Goal: Contribute content: Contribute content

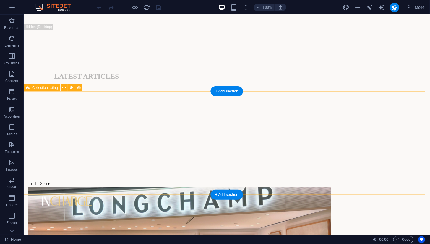
scroll to position [374, 0]
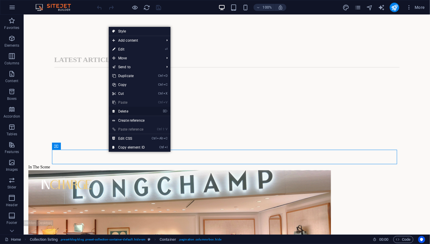
click at [127, 111] on link "⌦ Delete" at bounding box center [129, 111] width 40 height 9
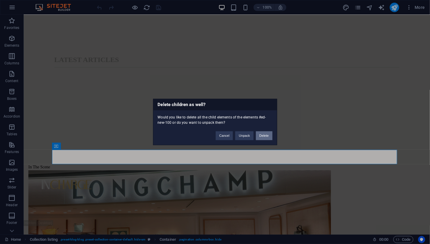
click at [261, 136] on button "Delete" at bounding box center [264, 136] width 17 height 9
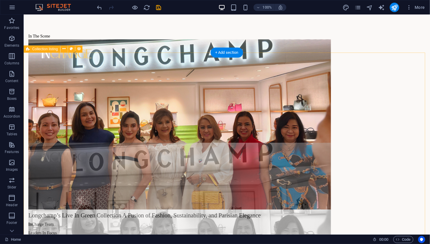
scroll to position [505, 0]
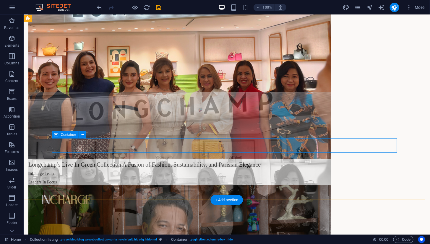
scroll to position [571, 0]
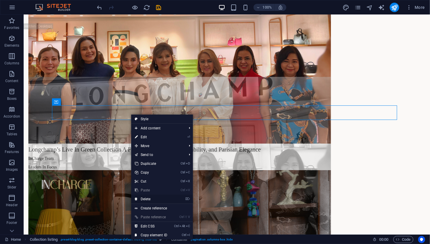
click at [154, 196] on link "⌦ Delete" at bounding box center [151, 199] width 40 height 9
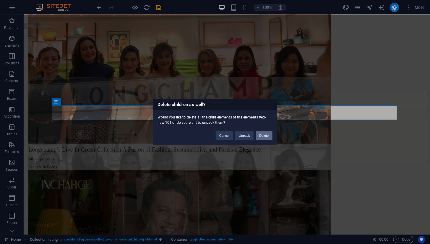
click at [262, 138] on button "Delete" at bounding box center [264, 136] width 17 height 9
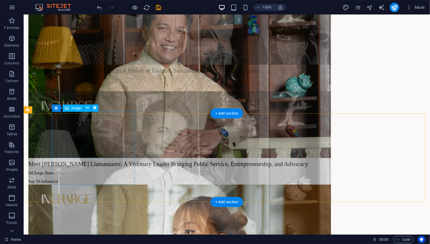
scroll to position [801, 0]
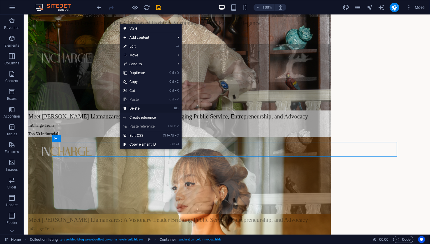
click at [143, 109] on link "⌦ Delete" at bounding box center [140, 108] width 40 height 9
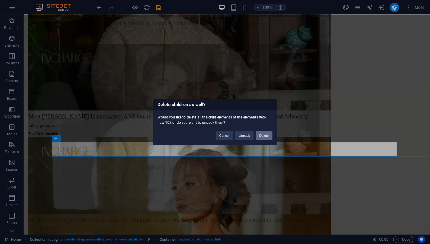
click at [267, 135] on button "Delete" at bounding box center [264, 136] width 17 height 9
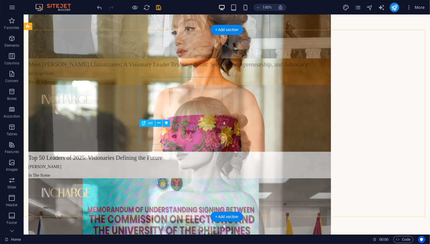
scroll to position [965, 0]
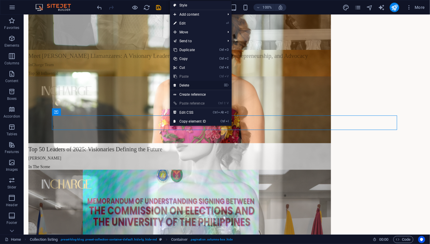
click at [198, 86] on link "⌦ Delete" at bounding box center [190, 85] width 40 height 9
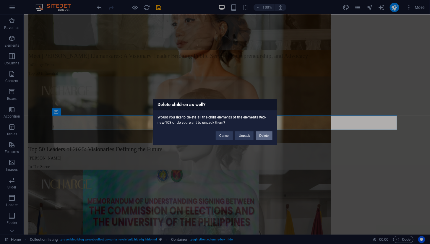
click at [268, 136] on button "Delete" at bounding box center [264, 136] width 17 height 9
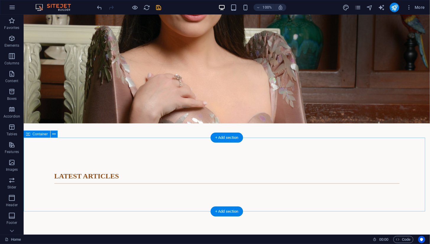
scroll to position [242, 0]
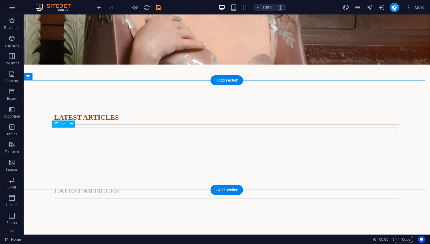
click at [124, 186] on div "LATEST ARTICLES" at bounding box center [226, 191] width 345 height 11
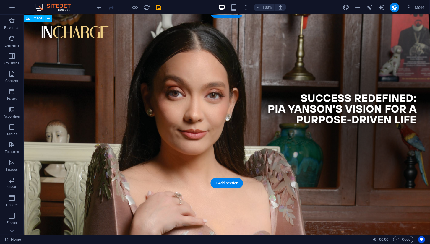
scroll to position [33, 0]
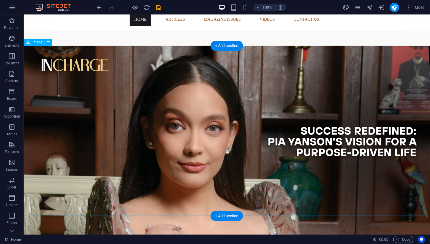
click at [203, 110] on figure at bounding box center [226, 160] width 406 height 228
click at [124, 123] on figure at bounding box center [226, 160] width 406 height 228
click at [92, 121] on figure at bounding box center [226, 160] width 406 height 228
click at [129, 89] on figure at bounding box center [226, 160] width 406 height 228
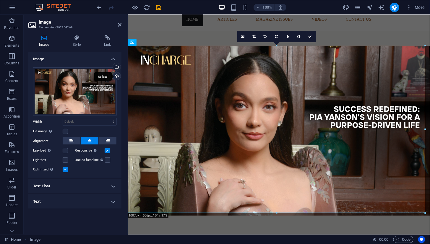
click at [117, 76] on div "Upload" at bounding box center [116, 76] width 9 height 9
click at [120, 25] on icon at bounding box center [120, 24] width 4 height 5
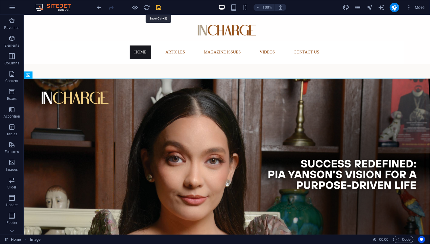
click at [159, 7] on icon "save" at bounding box center [158, 7] width 7 height 7
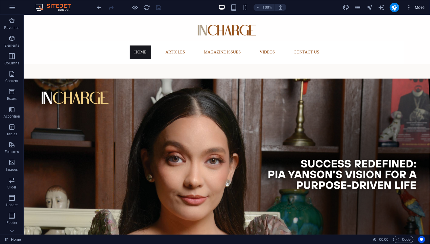
click at [410, 9] on icon "button" at bounding box center [409, 7] width 6 height 6
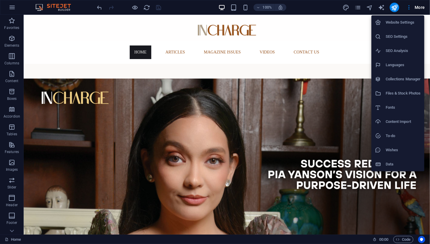
click at [411, 6] on div at bounding box center [215, 122] width 430 height 244
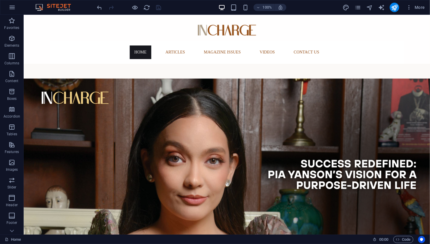
click at [411, 6] on icon "button" at bounding box center [409, 7] width 6 height 6
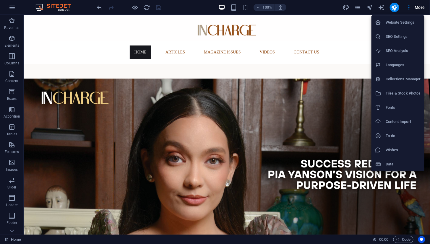
click at [392, 78] on h6 "Collections Manager" at bounding box center [403, 79] width 35 height 7
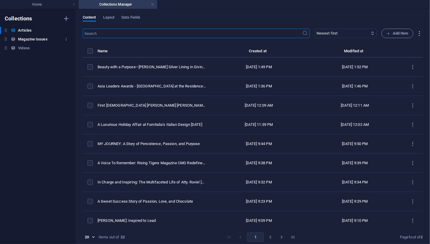
click at [34, 40] on h6 "Magazine Issues" at bounding box center [32, 39] width 29 height 7
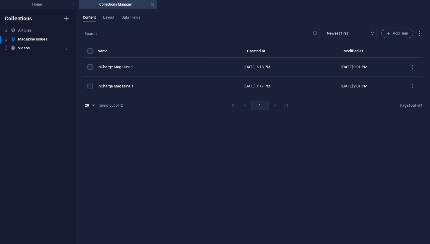
click at [22, 49] on h6 "Videos" at bounding box center [24, 48] width 12 height 7
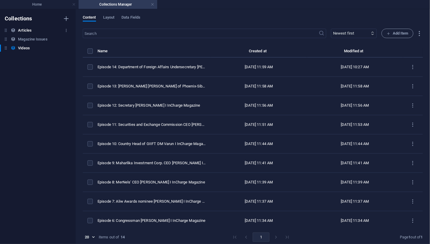
click at [22, 29] on h6 "Articles" at bounding box center [25, 30] width 14 height 7
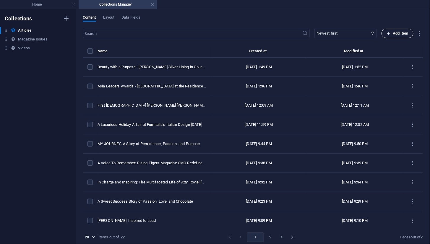
click at [392, 34] on span "Add Item" at bounding box center [398, 33] width 22 height 7
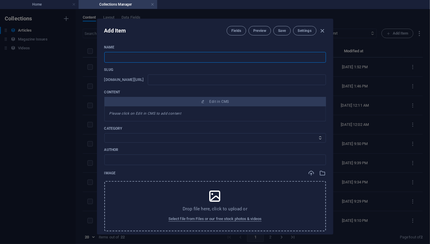
click at [152, 60] on input "text" at bounding box center [215, 57] width 222 height 11
click at [127, 56] on input "text" at bounding box center [215, 57] width 222 height 11
type input "C"
type input "c"
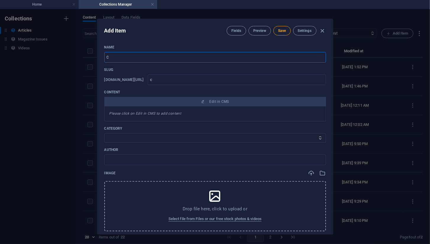
type input "Ca"
type input "ca"
type input "Caer"
type input "caer"
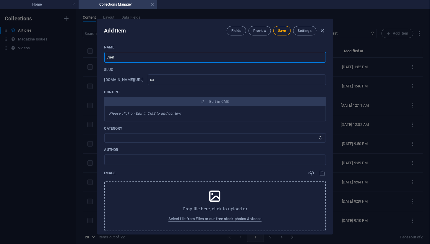
type input "caer"
type input "Cae"
type input "cae"
type input "Ca"
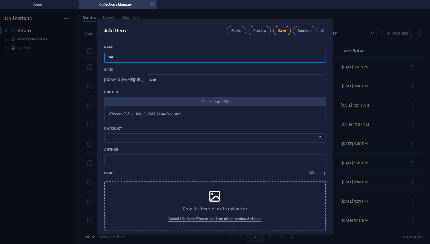
type input "ca"
type input "Car"
type input "car"
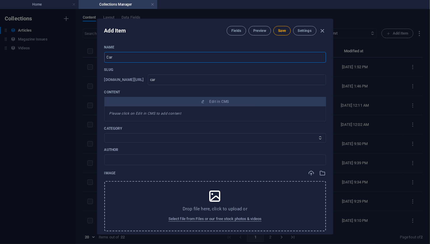
type input "[PERSON_NAME]"
type input "carlo"
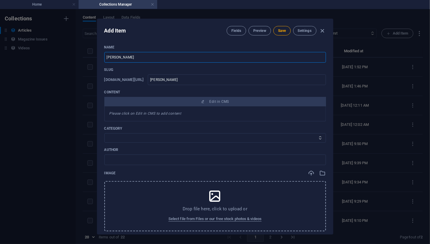
type input "carlo"
type input "[PERSON_NAME]"
type input "Car"
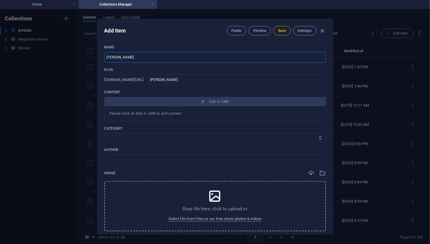
type input "car"
type input "Ca"
type input "ca"
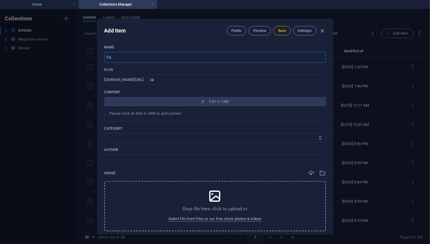
type input "C"
type input "c"
type input "T"
type input "t"
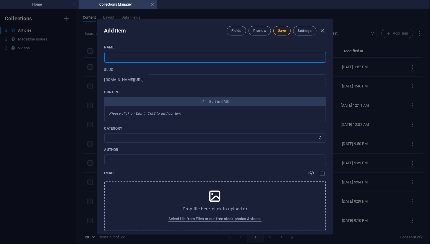
type input "t"
type input "Ti"
type input "ti"
type input "Tit"
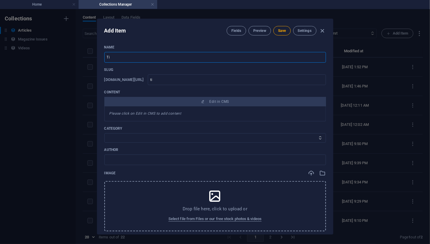
type input "tit"
type input "Titl"
type input "titl"
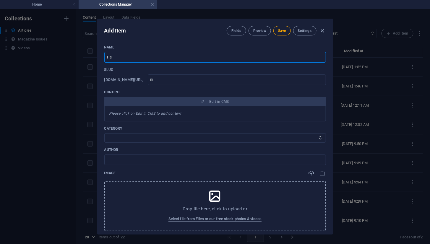
type input "Title"
type input "title"
type input "Title"
click at [125, 137] on select "In Spotlight In The Scene Leaders In Focus Top 50 Influential" at bounding box center [215, 137] width 222 height 9
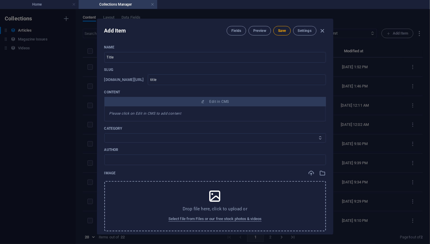
select select "In Spotlight"
click at [104, 133] on select "In Spotlight In The Scene Leaders In Focus Top 50 Influential" at bounding box center [215, 137] width 222 height 9
click at [132, 161] on input "text" at bounding box center [215, 160] width 222 height 11
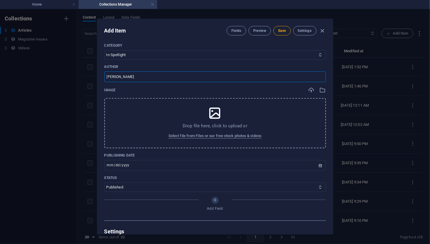
scroll to position [50, 0]
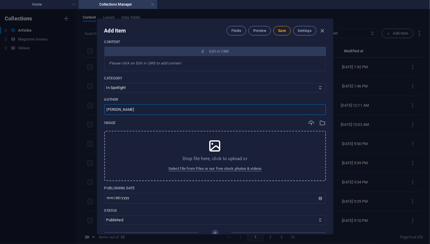
type input "[PERSON_NAME]"
click at [212, 148] on icon at bounding box center [215, 146] width 15 height 15
click at [320, 123] on icon "button" at bounding box center [323, 123] width 7 height 7
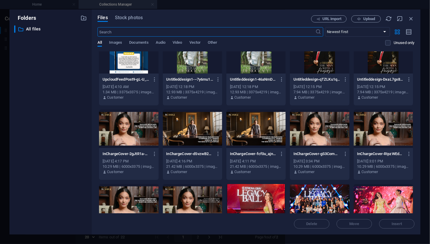
scroll to position [0, 0]
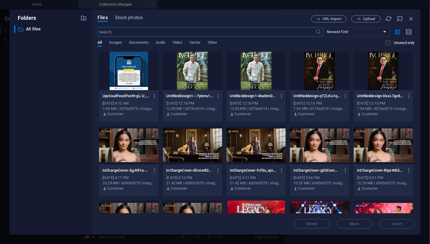
click at [304, 145] on div at bounding box center [319, 145] width 59 height 38
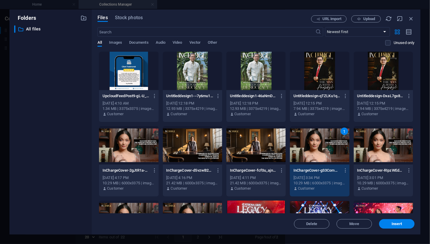
click at [304, 145] on div "1" at bounding box center [319, 145] width 59 height 38
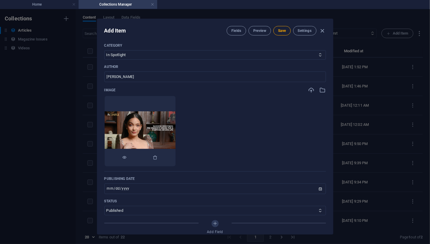
scroll to position [116, 0]
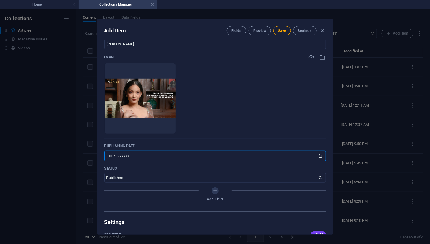
click at [145, 156] on input "[DATE]" at bounding box center [215, 156] width 222 height 11
click at [237, 142] on div "Name Title ​ Slug [DOMAIN_NAME][URL] title ​ Content Edit in CMS Please click o…" at bounding box center [215, 70] width 222 height 282
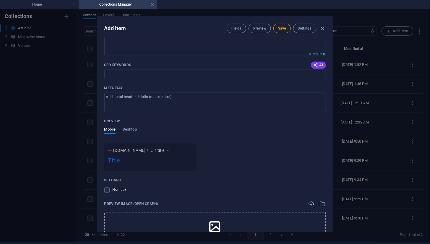
scroll to position [402, 0]
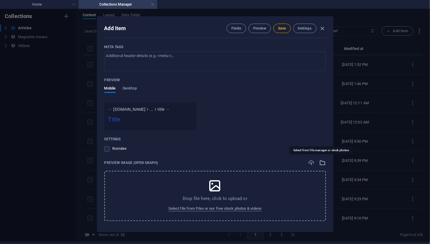
click at [320, 163] on icon "button" at bounding box center [323, 163] width 7 height 7
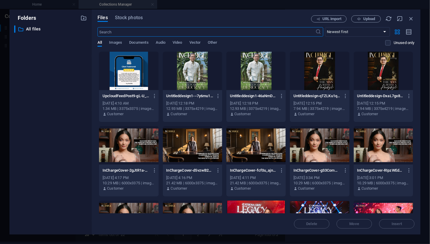
click at [309, 145] on div at bounding box center [319, 145] width 59 height 38
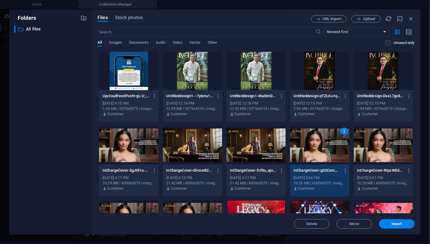
click at [309, 145] on div "1" at bounding box center [319, 145] width 59 height 38
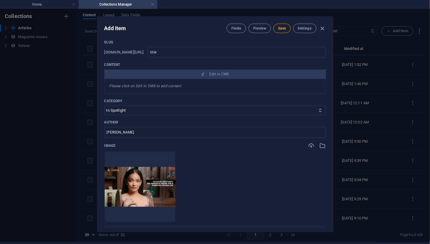
scroll to position [0, 0]
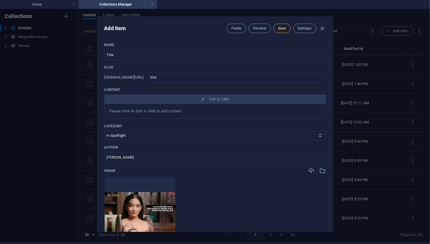
click at [282, 32] on button "Save" at bounding box center [281, 28] width 17 height 9
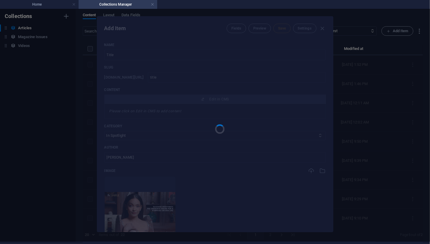
type input "title"
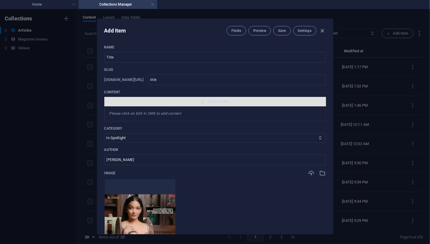
click at [216, 102] on span "Edit in CMS" at bounding box center [220, 101] width 20 height 5
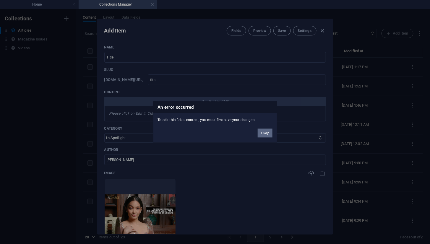
click at [263, 133] on button "Okay" at bounding box center [265, 133] width 15 height 9
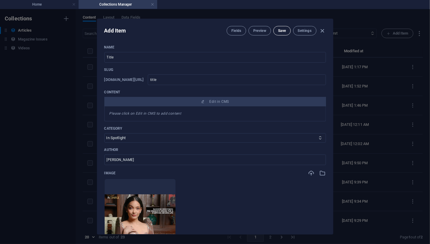
click at [284, 33] on button "Save" at bounding box center [281, 30] width 17 height 9
type input "title"
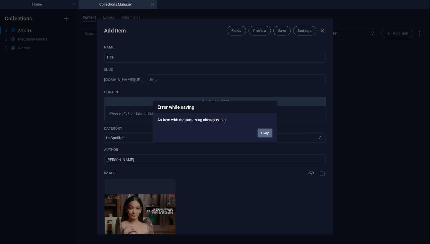
click at [265, 131] on button "Okay" at bounding box center [265, 133] width 15 height 9
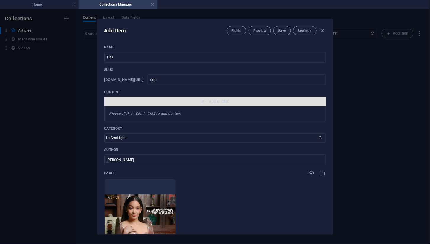
click at [216, 99] on span "Edit in CMS" at bounding box center [220, 101] width 20 height 5
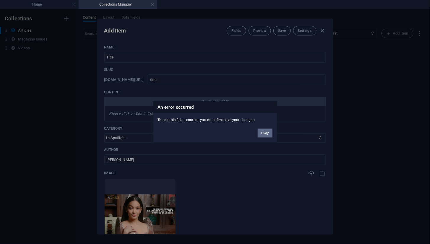
click at [262, 132] on button "Okay" at bounding box center [265, 133] width 15 height 9
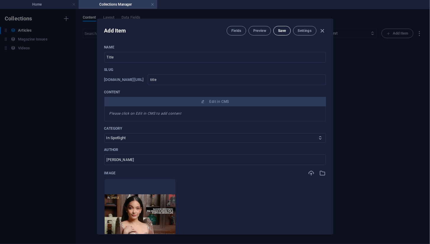
click at [284, 33] on button "Save" at bounding box center [281, 30] width 17 height 9
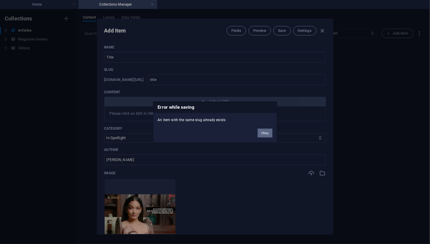
click at [264, 133] on button "Okay" at bounding box center [265, 133] width 15 height 9
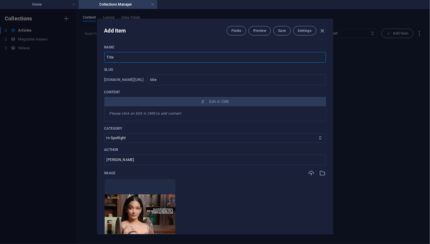
click at [117, 61] on input "Title" at bounding box center [215, 57] width 222 height 11
type input "c"
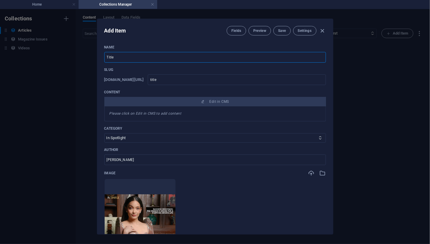
type input "c"
type input "ca"
type input "car"
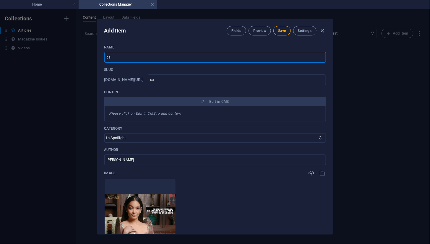
type input "car"
type input "[PERSON_NAME]"
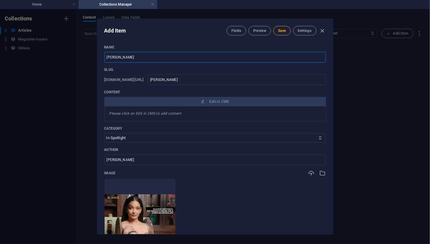
type input "carlo"
click at [283, 31] on span "Save" at bounding box center [282, 30] width 8 height 5
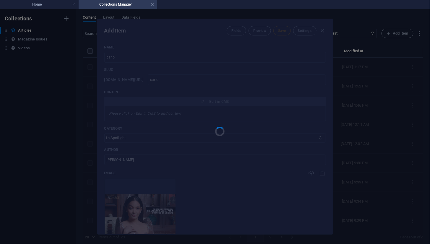
type input "carlo"
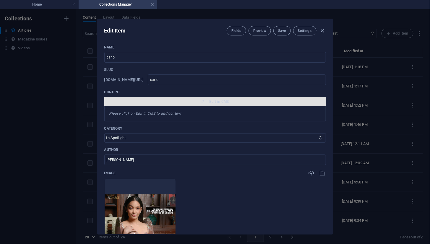
click at [217, 100] on span "Edit in CMS" at bounding box center [220, 101] width 20 height 5
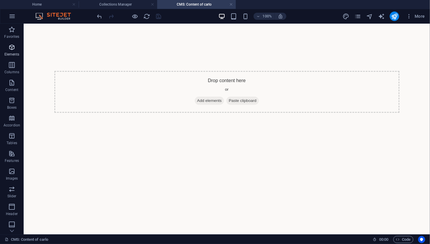
click at [11, 48] on icon "button" at bounding box center [11, 47] width 7 height 7
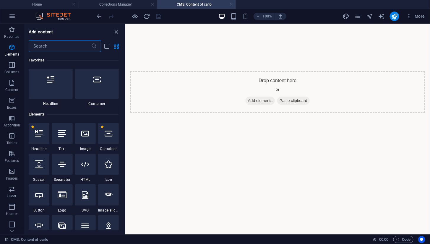
scroll to position [63, 0]
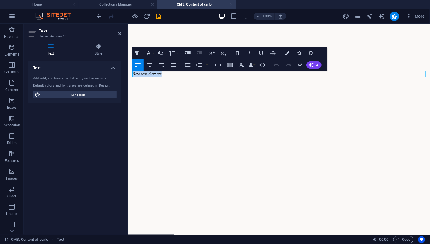
click at [171, 75] on p "New text element" at bounding box center [278, 74] width 293 height 6
click at [171, 75] on p "abuqsbxuqsnionioqq" at bounding box center [278, 74] width 293 height 6
click at [161, 74] on p "abuqsbxuqsnionioqq" at bounding box center [278, 74] width 293 height 6
click at [173, 77] on p "abuqsbxuqsnionioqq" at bounding box center [278, 74] width 293 height 6
click at [154, 75] on p "abuqsbxuqsnionioqq" at bounding box center [278, 74] width 293 height 6
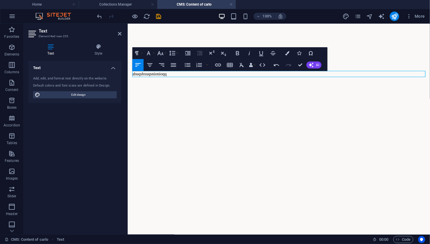
click at [164, 74] on p "abuqsbxuqsnionioqq" at bounding box center [278, 74] width 293 height 6
click at [169, 74] on p "abuqsbxuqsnionioqq" at bounding box center [278, 74] width 293 height 6
click at [164, 87] on div "abuqsbxuqsnionioqq" at bounding box center [278, 73] width 302 height 101
click at [18, 52] on p "Elements" at bounding box center [11, 54] width 15 height 5
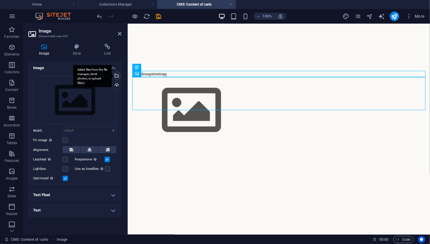
click at [118, 76] on div "Select files from the file manager, stock photos, or upload file(s)" at bounding box center [116, 76] width 9 height 9
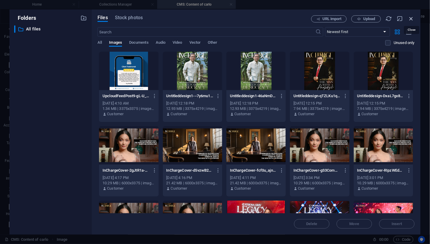
click at [412, 19] on icon "button" at bounding box center [411, 18] width 7 height 7
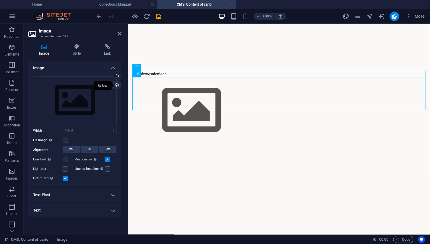
click at [117, 87] on div "Upload" at bounding box center [116, 85] width 9 height 9
click at [118, 76] on div "Select files from the file manager, stock photos, or upload file(s)" at bounding box center [116, 76] width 9 height 9
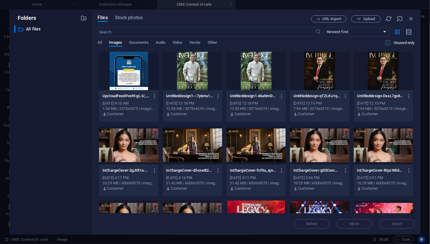
click at [316, 149] on div at bounding box center [319, 145] width 59 height 38
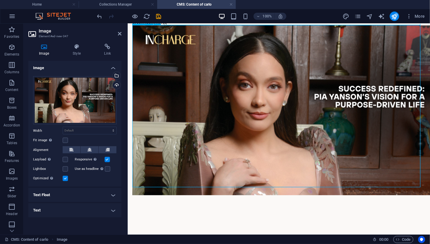
scroll to position [19, 0]
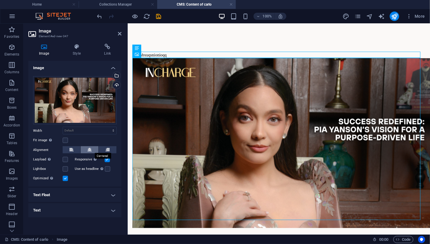
click at [95, 148] on button at bounding box center [90, 149] width 18 height 7
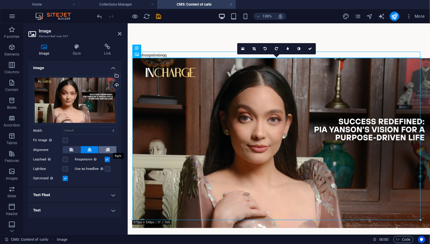
click at [109, 149] on icon at bounding box center [108, 149] width 4 height 7
click at [90, 148] on icon at bounding box center [89, 149] width 4 height 7
click at [72, 148] on icon at bounding box center [71, 149] width 4 height 7
click at [89, 150] on icon at bounding box center [89, 149] width 4 height 7
click at [107, 149] on icon at bounding box center [108, 149] width 4 height 7
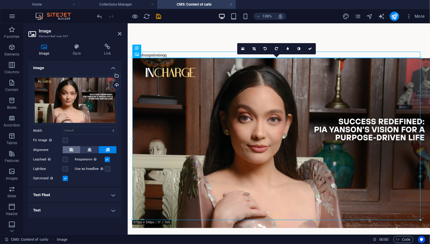
click at [73, 149] on icon at bounding box center [71, 149] width 4 height 7
click at [83, 148] on button at bounding box center [90, 149] width 18 height 7
click at [119, 30] on h2 "Image" at bounding box center [80, 30] width 83 height 5
click at [119, 34] on icon at bounding box center [120, 33] width 4 height 5
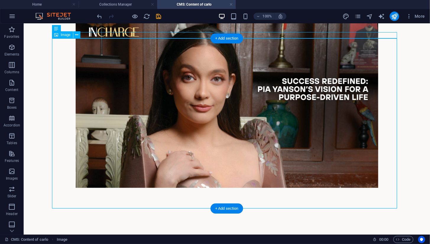
scroll to position [60, 0]
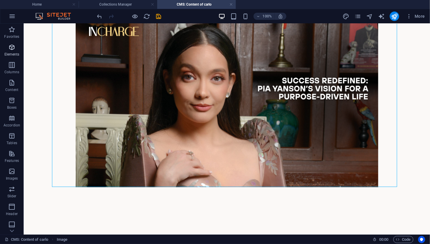
click at [11, 51] on span "Elements" at bounding box center [12, 51] width 24 height 14
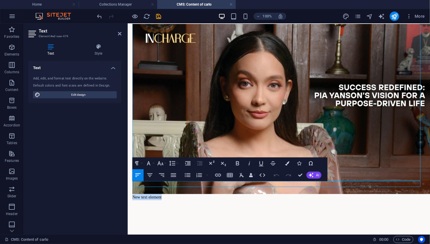
scroll to position [58, 0]
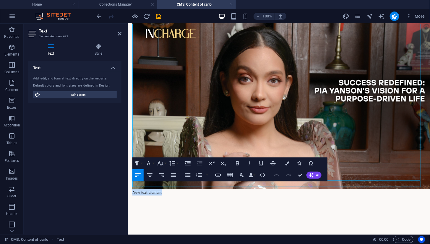
click at [142, 208] on div "abuqsbxuqsnionioqq New text element" at bounding box center [278, 103] width 302 height 277
click at [16, 51] on span "Elements" at bounding box center [12, 51] width 24 height 14
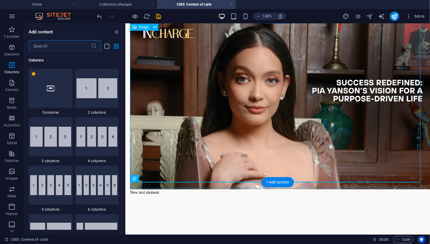
scroll to position [59, 0]
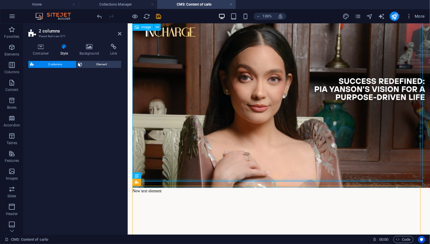
select select "rem"
select select "preset-columns-two-v2-default"
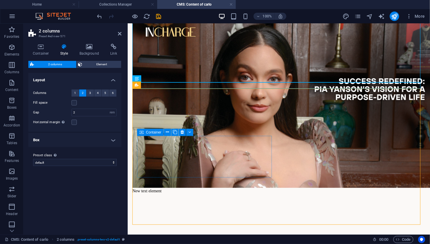
scroll to position [158, 0]
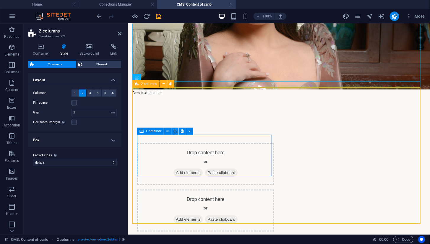
click at [199, 153] on div "Drop content here or Add elements Paste clipboard" at bounding box center [205, 164] width 137 height 42
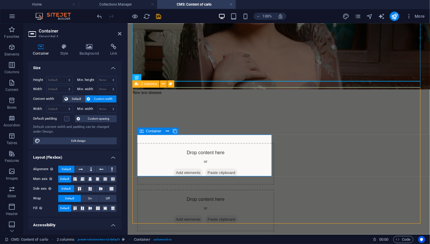
click at [157, 149] on div "Drop content here or Add elements Paste clipboard" at bounding box center [205, 164] width 137 height 42
click at [180, 168] on span "Add elements" at bounding box center [187, 172] width 29 height 8
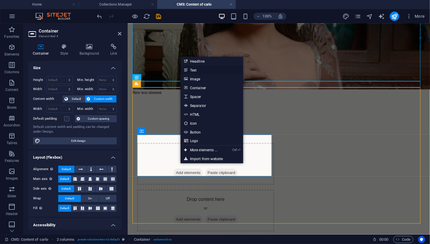
click at [200, 71] on link "Text" at bounding box center [212, 70] width 63 height 9
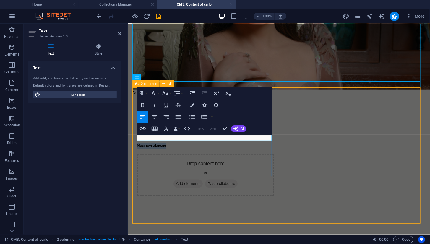
click at [187, 149] on div "New text element" at bounding box center [205, 146] width 137 height 6
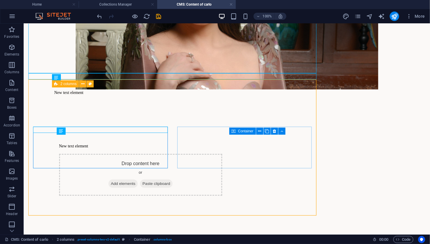
scroll to position [166, 0]
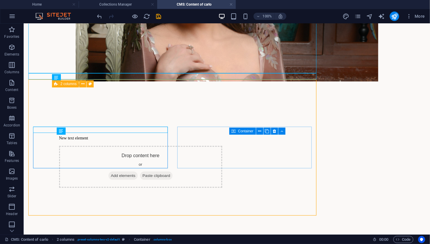
click at [222, 157] on div "Drop content here or Add elements Paste clipboard" at bounding box center [140, 167] width 163 height 42
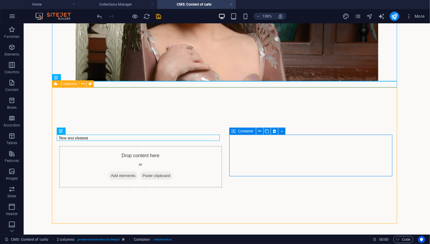
click at [137, 171] on span "Add elements" at bounding box center [122, 175] width 29 height 8
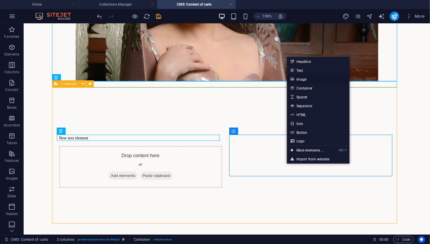
click at [301, 80] on link "Image" at bounding box center [318, 79] width 63 height 9
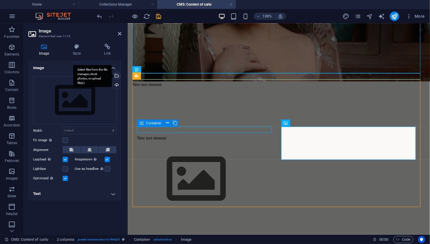
click at [118, 76] on div "Select files from the file manager, stock photos, or upload file(s)" at bounding box center [116, 76] width 9 height 9
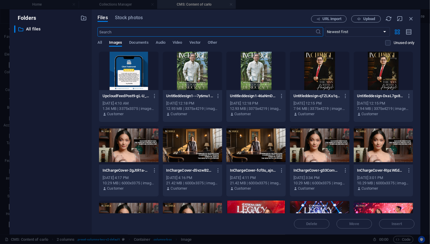
scroll to position [0, 0]
click at [198, 75] on div at bounding box center [192, 71] width 59 height 38
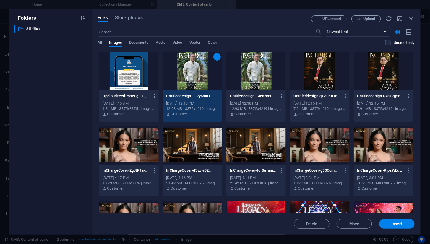
drag, startPoint x: 198, startPoint y: 75, endPoint x: 70, endPoint y: 52, distance: 130.1
click at [197, 75] on div "1" at bounding box center [192, 71] width 59 height 38
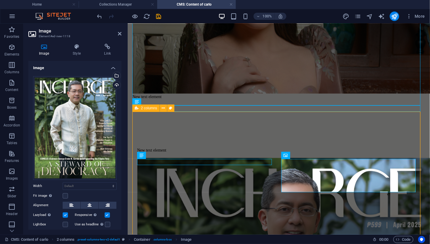
scroll to position [180, 0]
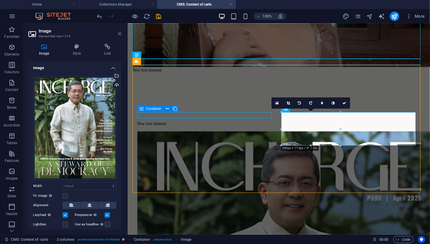
click at [120, 36] on icon at bounding box center [120, 33] width 4 height 5
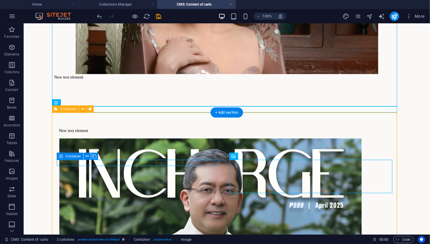
scroll to position [194, 0]
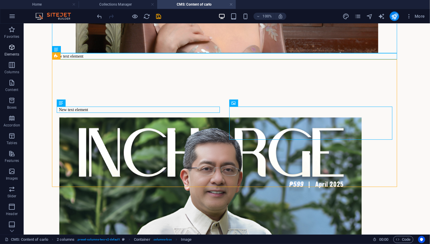
click at [14, 49] on icon "button" at bounding box center [11, 47] width 7 height 7
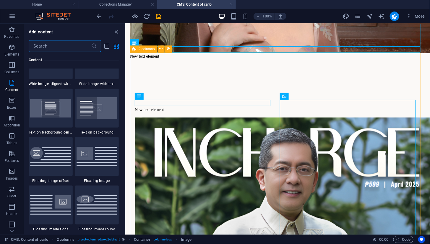
scroll to position [1147, 0]
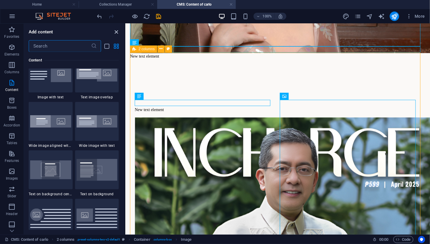
click at [116, 32] on icon "close panel" at bounding box center [116, 32] width 7 height 7
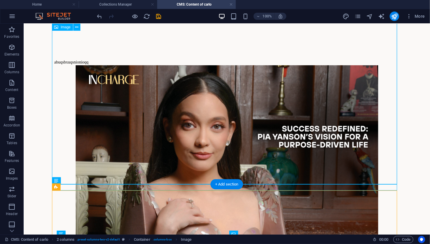
scroll to position [0, 0]
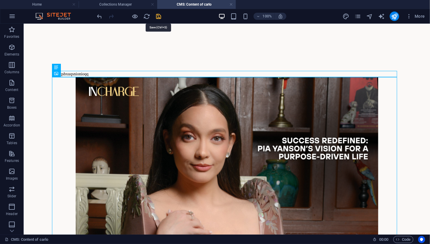
click at [160, 17] on icon "save" at bounding box center [158, 16] width 7 height 7
click at [98, 74] on div "abuqsbxuqsnionioqq" at bounding box center [226, 74] width 345 height 6
click at [94, 74] on div "abuqsbxuqsnionioqq" at bounding box center [226, 74] width 345 height 6
click at [410, 17] on icon "button" at bounding box center [409, 16] width 6 height 6
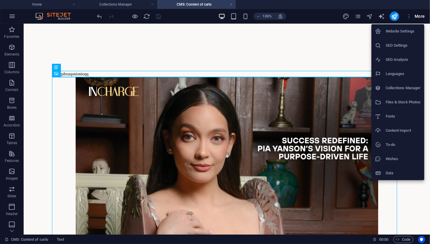
click at [389, 86] on h6 "Collections Manager" at bounding box center [403, 88] width 35 height 7
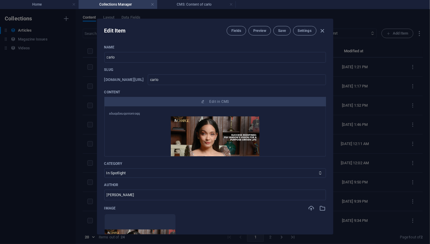
click at [322, 29] on icon "button" at bounding box center [322, 30] width 7 height 7
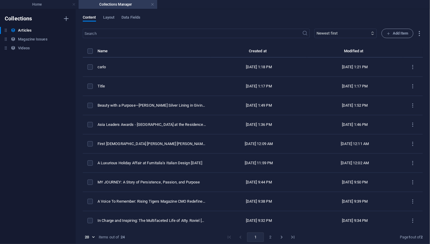
type input "carlo"
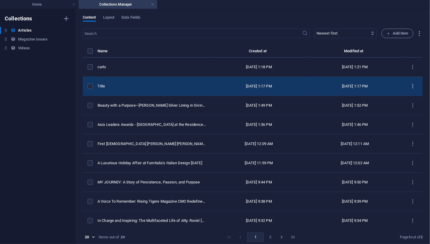
click at [410, 85] on icon "items list" at bounding box center [413, 87] width 6 height 6
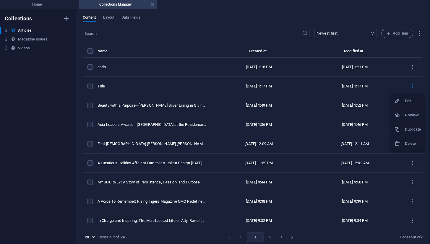
click at [406, 145] on h6 "Delete" at bounding box center [413, 143] width 16 height 7
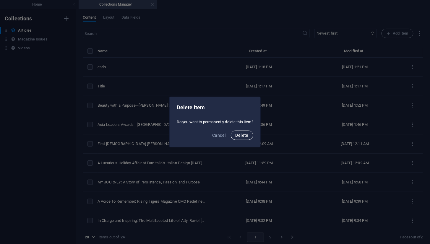
click at [246, 137] on span "Delete" at bounding box center [242, 135] width 13 height 5
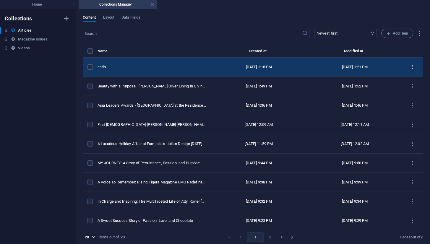
click at [411, 66] on icon "items list" at bounding box center [413, 67] width 6 height 6
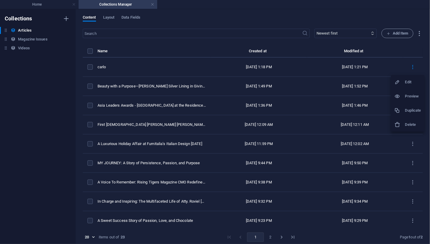
click at [405, 126] on h6 "Delete" at bounding box center [413, 124] width 16 height 7
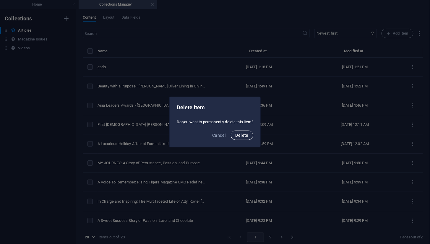
click at [243, 133] on span "Delete" at bounding box center [242, 135] width 13 height 5
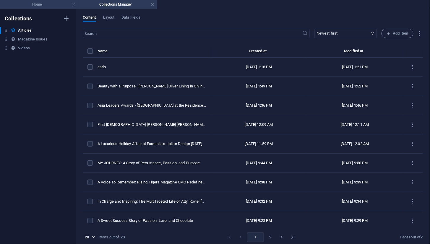
click at [47, 6] on h4 "Home" at bounding box center [39, 4] width 79 height 7
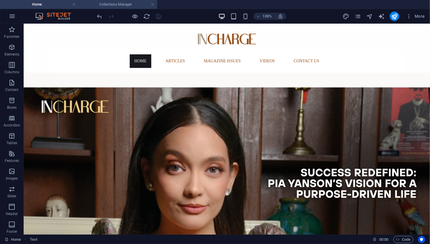
click at [112, 2] on h4 "Collections Manager" at bounding box center [118, 4] width 79 height 7
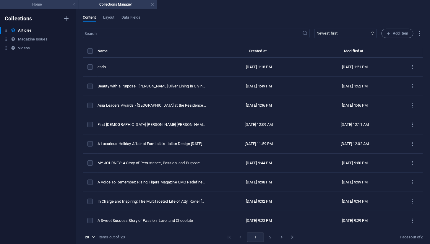
click at [51, 2] on h4 "Home" at bounding box center [39, 4] width 79 height 7
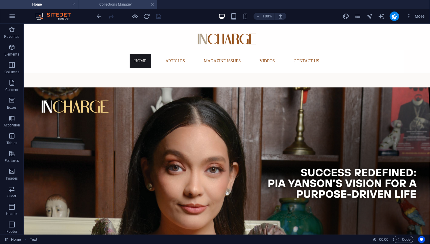
click at [87, 2] on h4 "Collections Manager" at bounding box center [118, 4] width 79 height 7
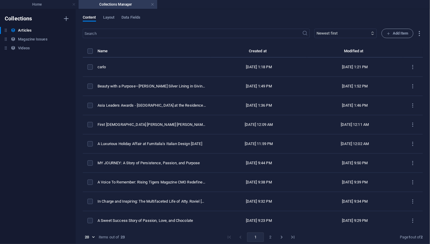
click at [242, 6] on ul "Home Collections Manager" at bounding box center [215, 4] width 430 height 9
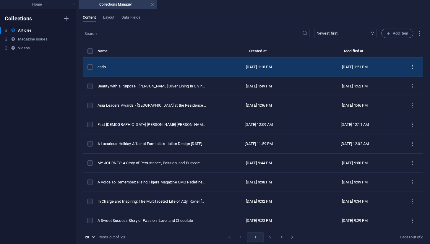
click at [410, 68] on icon "items list" at bounding box center [413, 67] width 6 height 6
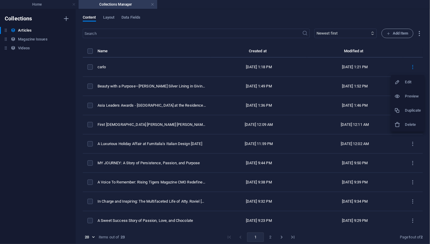
click at [273, 10] on div at bounding box center [215, 122] width 430 height 244
click at [44, 5] on h4 "Home" at bounding box center [39, 4] width 79 height 7
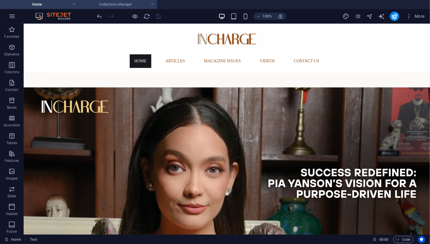
click at [128, 8] on li "Collections Manager" at bounding box center [118, 4] width 79 height 9
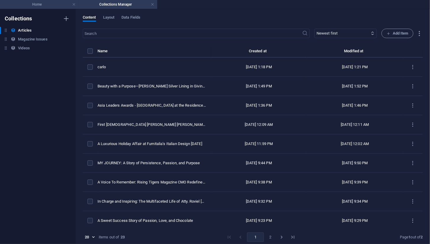
click at [58, 7] on h4 "Home" at bounding box center [39, 4] width 79 height 7
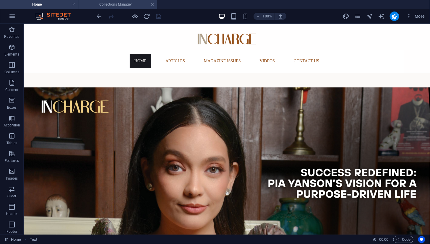
click at [124, 2] on h4 "Collections Manager" at bounding box center [118, 4] width 79 height 7
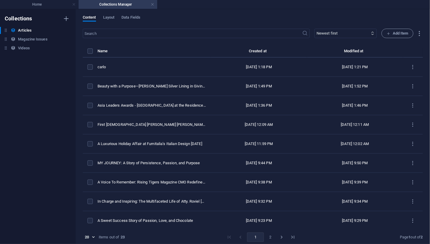
drag, startPoint x: 422, startPoint y: 88, endPoint x: 422, endPoint y: 101, distance: 13.3
click at [422, 101] on div "Content Layout Data Fields ​ Newest first Oldest first Last modified Name (asce…" at bounding box center [253, 126] width 354 height 235
click at [422, 111] on div "Content Layout Data Fields ​ Newest first Oldest first Last modified Name (asce…" at bounding box center [253, 126] width 354 height 235
click at [30, 40] on h6 "Magazine Issues" at bounding box center [32, 39] width 29 height 7
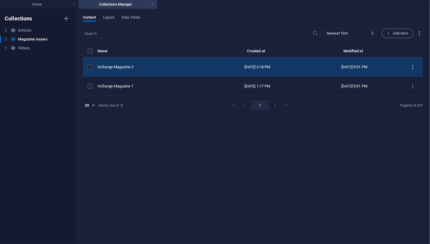
click at [415, 69] on icon "items list" at bounding box center [413, 67] width 6 height 6
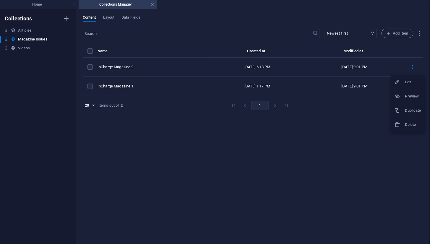
drag, startPoint x: 201, startPoint y: 188, endPoint x: 208, endPoint y: 179, distance: 11.6
click at [198, 189] on div at bounding box center [215, 122] width 430 height 244
click at [398, 32] on span "Add Item" at bounding box center [398, 33] width 22 height 7
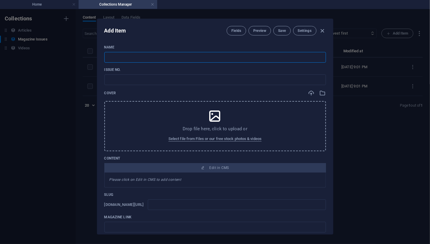
click at [117, 54] on input "text" at bounding box center [215, 57] width 222 height 11
click at [112, 59] on input "text" at bounding box center [215, 57] width 222 height 11
type input "C"
type input "c"
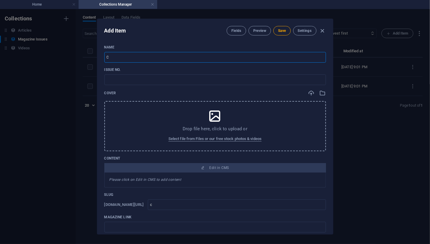
type input "Ca"
type input "ca"
type input "Car"
type input "car"
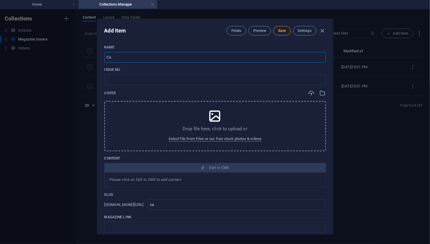
type input "car"
type input "Ca"
type input "ca"
type input "C"
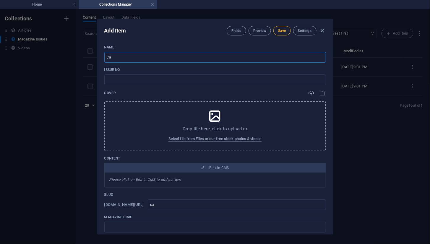
type input "c"
click at [321, 30] on icon "button" at bounding box center [322, 30] width 7 height 7
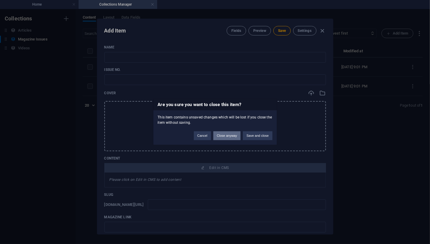
click at [226, 135] on button "Close anyway" at bounding box center [226, 136] width 27 height 9
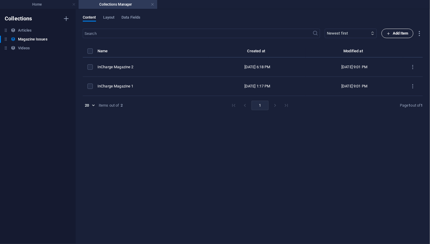
click at [404, 33] on span "Add Item" at bounding box center [398, 33] width 22 height 7
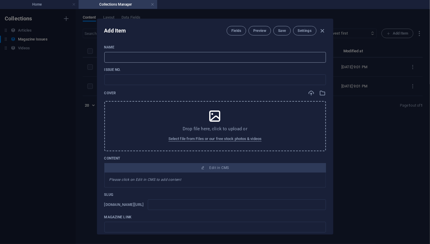
click at [193, 59] on input "text" at bounding box center [215, 57] width 222 height 11
type input "I"
type input "i"
type input "In"
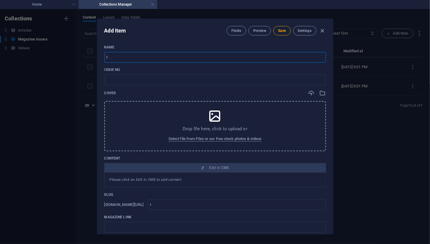
type input "in"
type input "Inc"
type input "inc"
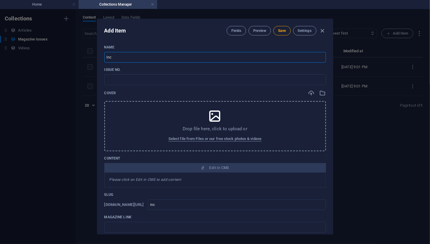
type input "Inch"
type input "inch"
type input "Incha"
type input "incha"
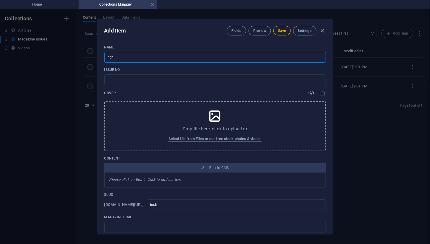
type input "incha"
type input "Inchar"
type input "inchar"
type input "Incharg"
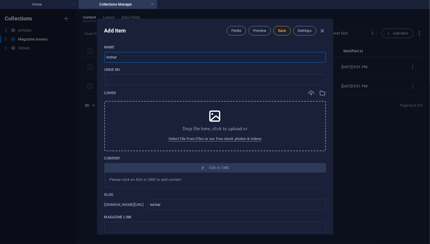
type input "incharg"
type input "Incharge"
type input "incharge"
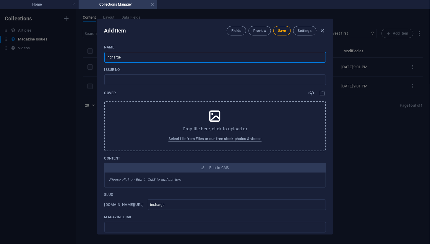
type input "Incharge M"
type input "incharge-m"
type input "Incharge Ma"
type input "incharge-ma"
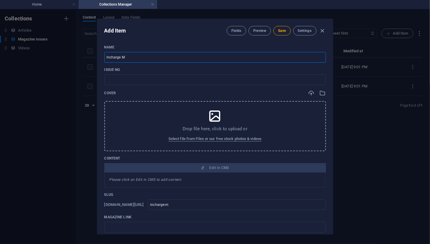
type input "incharge-ma"
type input "Incharge Mag"
type input "incharge-mag"
type input "Incharge Maga"
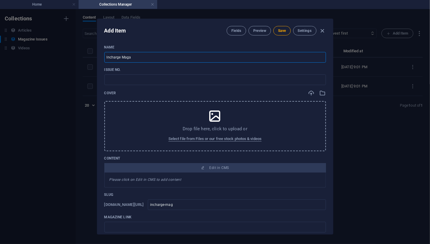
type input "incharge-maga"
type input "Incharge Magaz"
type input "incharge-magaz"
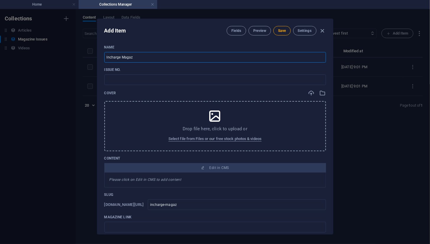
type input "Incharge Magazi"
type input "incharge-magazi"
type input "Incharge Magazin"
type input "incharge-magazin"
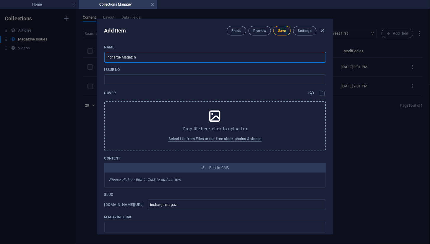
type input "incharge-magazin"
type input "Incharge Magazine"
type input "incharge-magazine"
type input "Incharge Magazine 3"
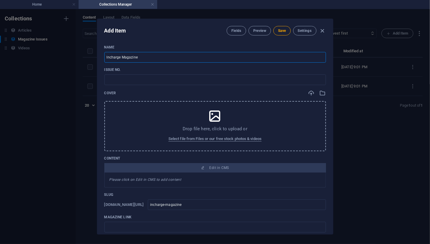
type input "incharge-magazine-3"
type input "Incharge Magazine 3"
click at [136, 82] on input "text" at bounding box center [215, 79] width 222 height 11
type input "Issue 3"
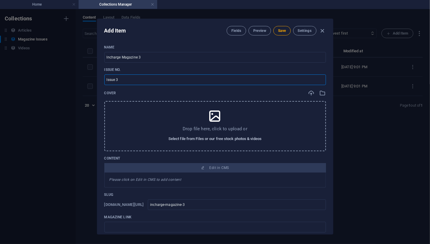
click at [200, 140] on span "Select file from Files or our free stock photos & videos" at bounding box center [214, 138] width 93 height 7
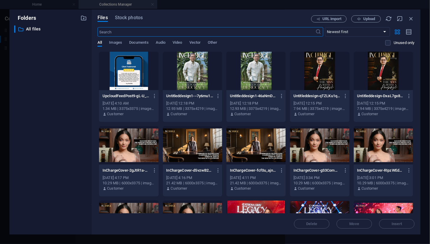
click at [252, 73] on div at bounding box center [255, 71] width 59 height 38
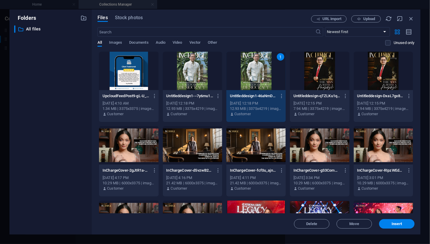
click at [252, 73] on div "1" at bounding box center [255, 71] width 59 height 38
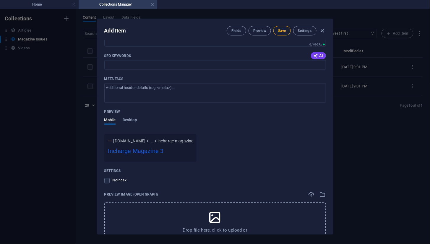
scroll to position [359, 0]
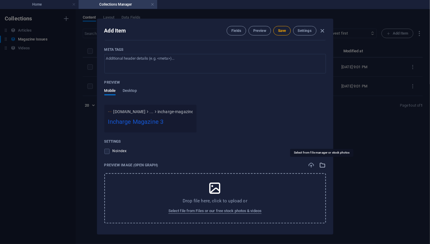
click at [323, 165] on icon "button" at bounding box center [323, 165] width 7 height 7
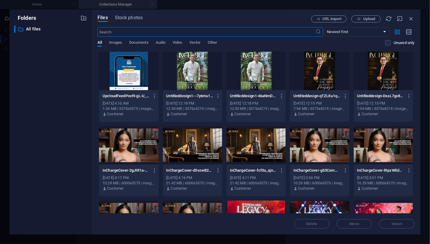
click at [250, 72] on div at bounding box center [255, 71] width 59 height 38
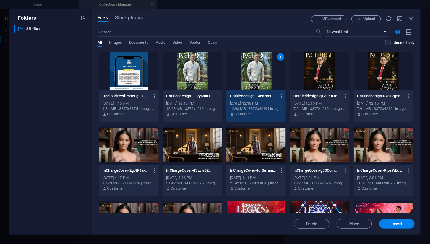
click at [250, 72] on div "1" at bounding box center [255, 71] width 59 height 38
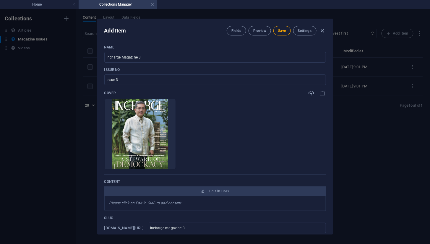
scroll to position [0, 0]
click at [284, 33] on button "Save" at bounding box center [281, 30] width 17 height 9
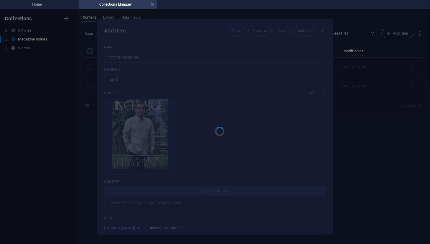
type input "incharge-magazine-3"
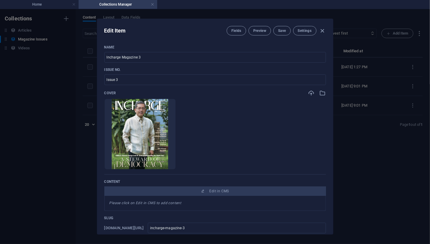
scroll to position [98, 0]
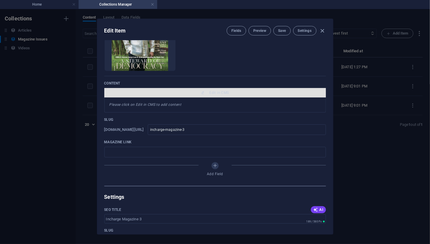
click at [218, 93] on span "Edit in CMS" at bounding box center [220, 92] width 20 height 5
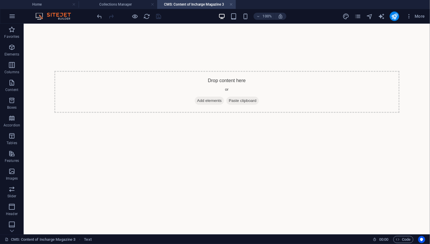
scroll to position [0, 0]
click at [6, 53] on p "Elements" at bounding box center [11, 54] width 15 height 5
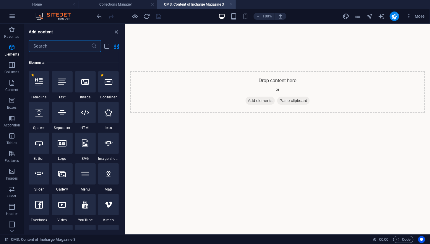
scroll to position [63, 0]
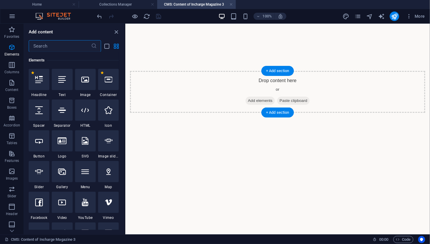
click at [208, 93] on div "Drop content here or Add elements Paste clipboard" at bounding box center [277, 92] width 295 height 42
click at [115, 30] on icon "close panel" at bounding box center [116, 32] width 7 height 7
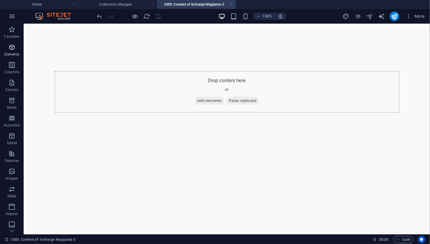
click at [14, 49] on icon "button" at bounding box center [11, 47] width 7 height 7
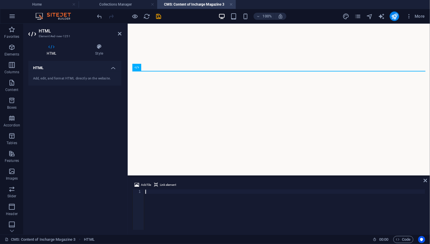
click at [151, 191] on div at bounding box center [284, 214] width 281 height 48
click at [152, 191] on div at bounding box center [284, 214] width 281 height 48
paste textarea "<iframe allowfullscreen="allowfullscreen" allow="clipboard-write" scrolling="no…"
type textarea "<iframe allowfullscreen="allowfullscreen" allow="clipboard-write" scrolling="no…"
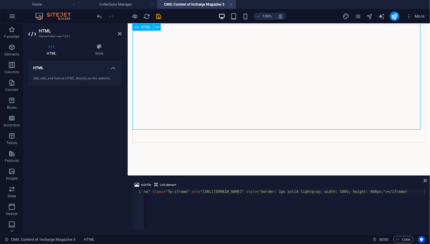
scroll to position [30, 0]
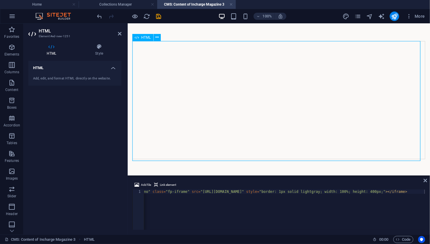
click at [321, 140] on div at bounding box center [278, 101] width 293 height 120
click at [120, 33] on icon at bounding box center [120, 33] width 4 height 5
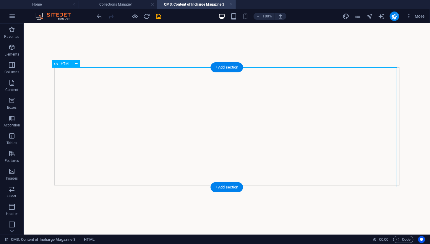
click at [269, 169] on div at bounding box center [226, 127] width 345 height 120
click at [269, 165] on div at bounding box center [226, 127] width 345 height 120
click at [253, 158] on div at bounding box center [226, 127] width 345 height 120
click at [217, 99] on div at bounding box center [226, 127] width 345 height 120
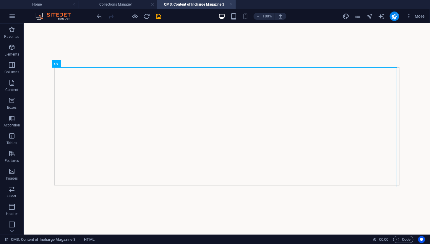
click at [139, 49] on div at bounding box center [226, 127] width 355 height 215
click at [160, 17] on icon "save" at bounding box center [158, 16] width 7 height 7
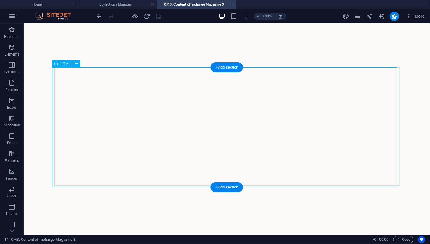
click at [142, 98] on div at bounding box center [226, 127] width 345 height 120
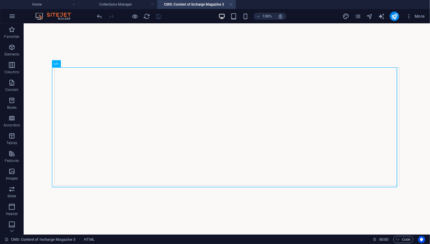
click at [144, 42] on div at bounding box center [226, 127] width 355 height 215
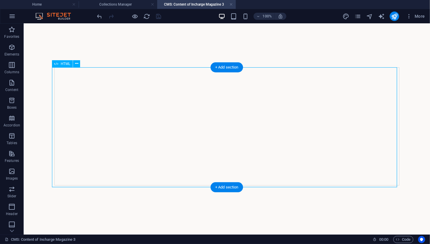
click at [148, 109] on div at bounding box center [226, 127] width 345 height 120
click at [142, 91] on div at bounding box center [226, 127] width 345 height 120
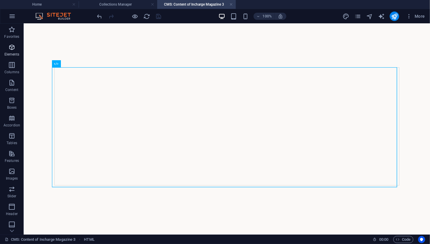
click at [14, 50] on icon "button" at bounding box center [11, 47] width 7 height 7
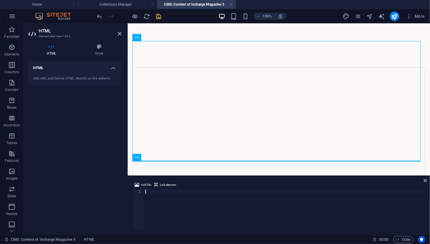
scroll to position [30, 0]
click at [165, 191] on div at bounding box center [284, 214] width 281 height 48
click at [426, 181] on icon at bounding box center [426, 180] width 4 height 5
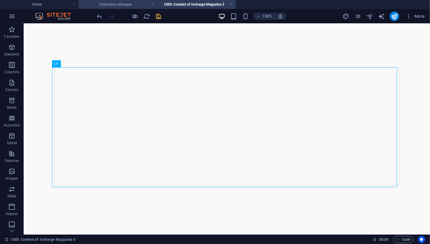
click at [110, 6] on h4 "Collections Manager" at bounding box center [118, 4] width 79 height 7
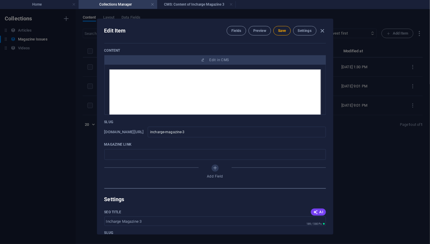
scroll to position [0, 0]
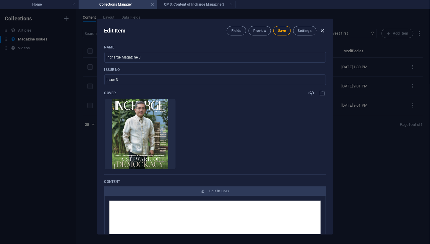
click at [323, 31] on icon "button" at bounding box center [322, 30] width 7 height 7
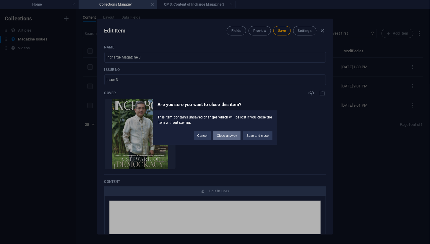
click at [229, 134] on button "Close anyway" at bounding box center [226, 136] width 27 height 9
type input "incharge-magazine-3"
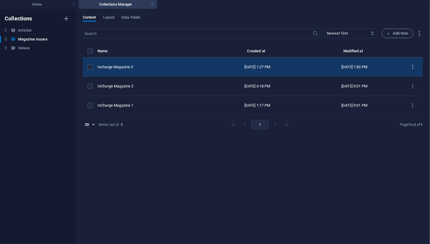
click at [413, 69] on icon "items list" at bounding box center [413, 67] width 6 height 6
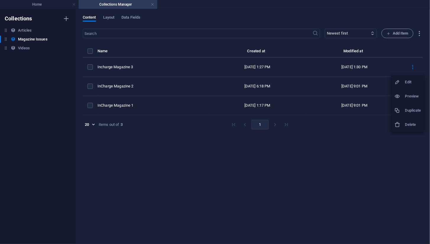
click at [406, 125] on h6 "Delete" at bounding box center [413, 124] width 16 height 7
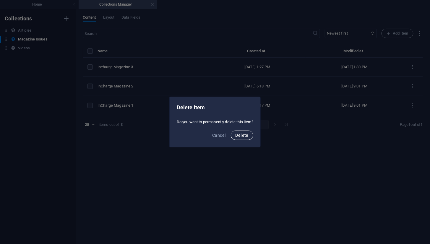
click at [242, 136] on span "Delete" at bounding box center [242, 135] width 13 height 5
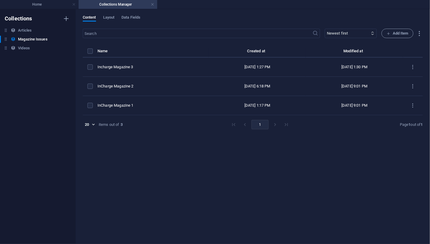
click at [233, 19] on div "Content Layout Data Fields" at bounding box center [253, 20] width 340 height 11
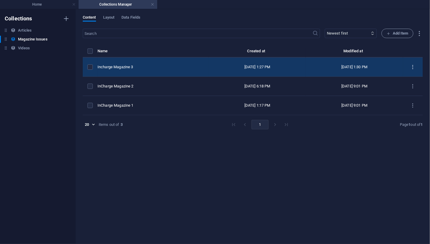
click at [414, 66] on icon "items list" at bounding box center [413, 67] width 6 height 6
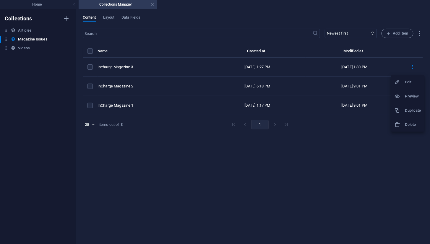
click at [190, 170] on div at bounding box center [215, 122] width 430 height 244
click at [26, 49] on h6 "Videos" at bounding box center [24, 48] width 12 height 7
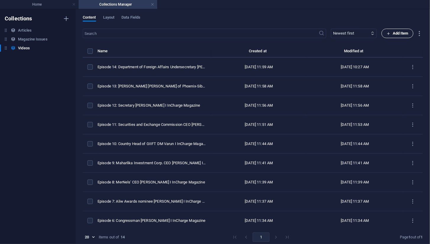
click at [387, 33] on icon "button" at bounding box center [389, 34] width 4 height 4
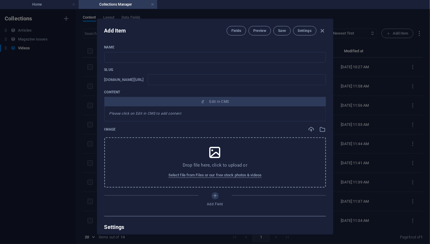
click at [102, 56] on div "Name ​ Slug [DOMAIN_NAME][URL] ​ Content Edit in CMS Please click on Edit in CM…" at bounding box center [215, 137] width 236 height 194
click at [123, 55] on input "text" at bounding box center [215, 57] width 222 height 11
click at [126, 54] on input "text" at bounding box center [215, 57] width 222 height 11
type input "c"
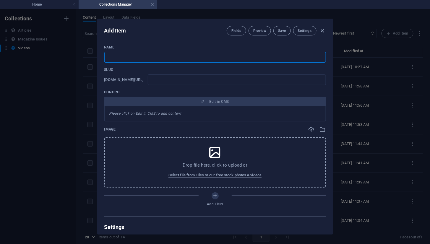
type input "c"
type input "ca"
type input "car"
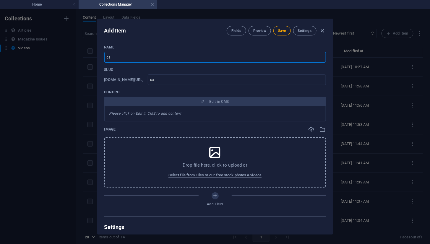
type input "car"
type input "[PERSON_NAME]"
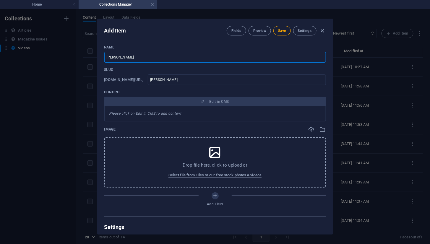
type input "carlo"
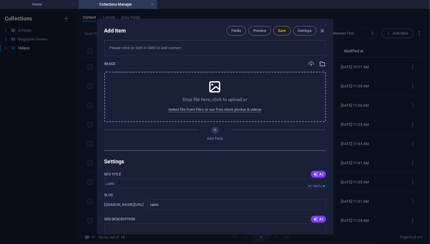
type input "carlo"
click at [322, 64] on icon "button" at bounding box center [323, 64] width 7 height 7
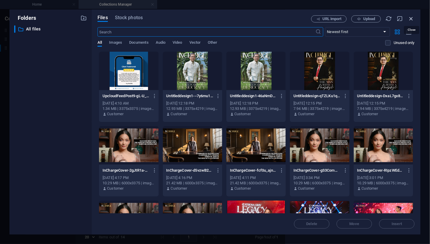
click at [410, 15] on icon "button" at bounding box center [411, 18] width 7 height 7
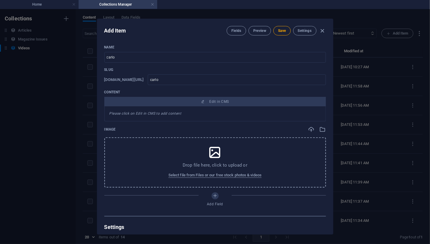
scroll to position [0, 0]
click at [320, 129] on icon "button" at bounding box center [323, 129] width 7 height 7
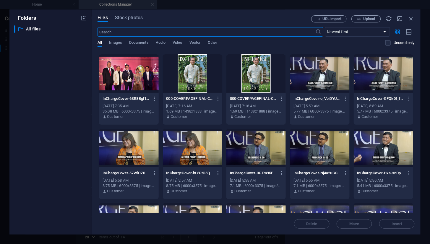
scroll to position [296, 0]
click at [127, 149] on div at bounding box center [128, 148] width 59 height 38
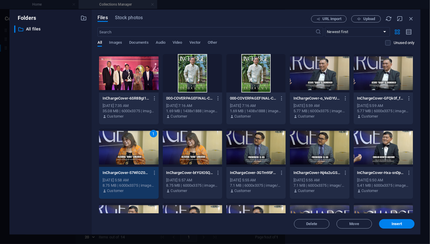
click at [127, 149] on div "1" at bounding box center [128, 148] width 59 height 38
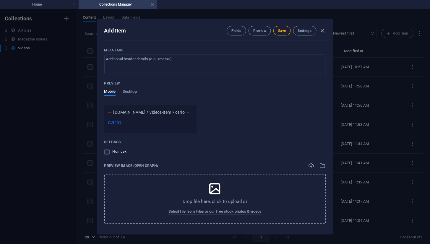
scroll to position [315, 0]
click at [323, 163] on icon "button" at bounding box center [323, 165] width 7 height 7
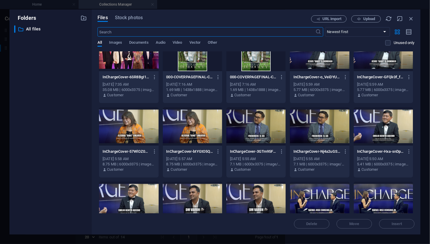
scroll to position [361, 0]
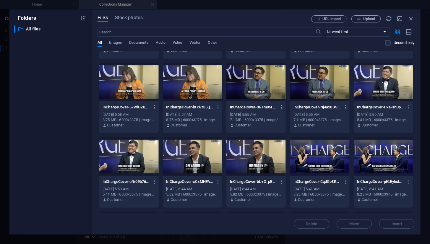
click at [141, 77] on div at bounding box center [128, 82] width 59 height 38
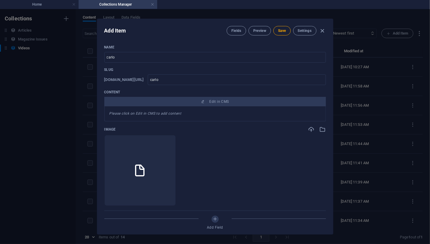
scroll to position [0, 0]
click at [282, 29] on span "Save" at bounding box center [282, 30] width 8 height 5
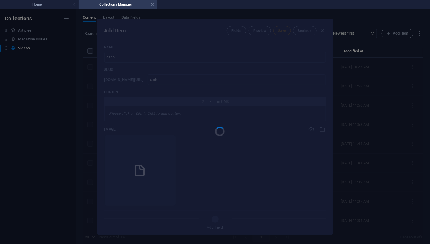
type input "carlo"
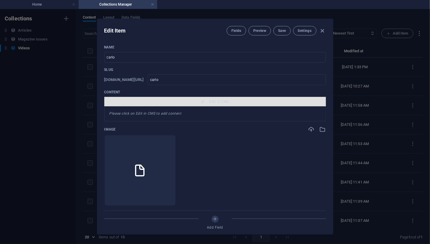
click at [213, 100] on span "Edit in CMS" at bounding box center [220, 101] width 20 height 5
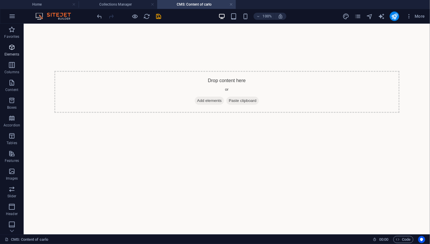
click at [10, 52] on p "Elements" at bounding box center [11, 54] width 15 height 5
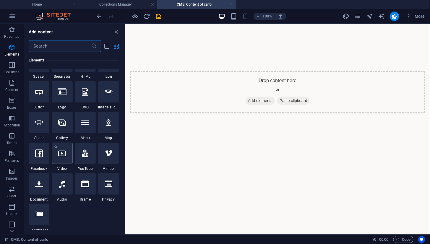
scroll to position [96, 0]
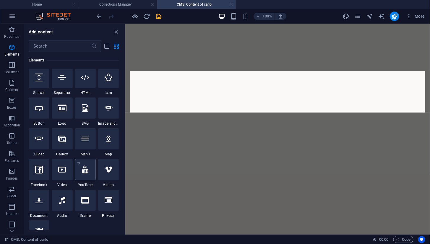
select select "ar16_9"
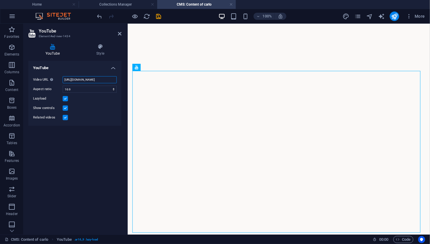
click at [77, 79] on input "[URL][DOMAIN_NAME]" at bounding box center [90, 79] width 54 height 7
click at [67, 80] on input "[URL][DOMAIN_NAME]" at bounding box center [90, 79] width 54 height 7
paste input "YU9xqb084p4"
type input "[URL][DOMAIN_NAME]"
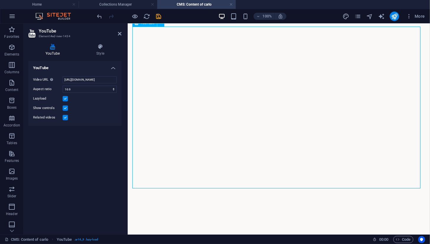
scroll to position [0, 0]
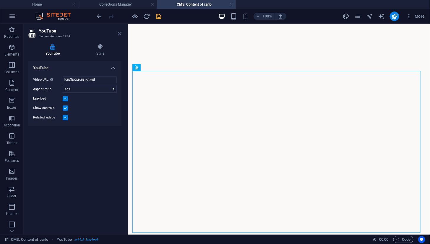
click at [119, 33] on icon at bounding box center [120, 33] width 4 height 5
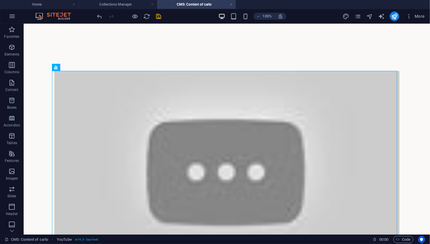
click at [229, 4] on h4 "CMS: Content of carlo" at bounding box center [196, 4] width 79 height 7
click at [231, 5] on link at bounding box center [231, 5] width 4 height 6
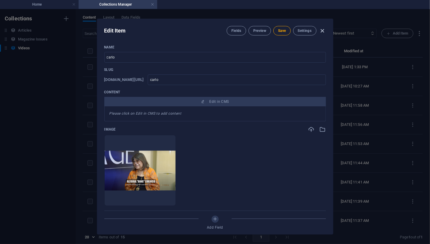
click at [320, 31] on icon "button" at bounding box center [322, 30] width 7 height 7
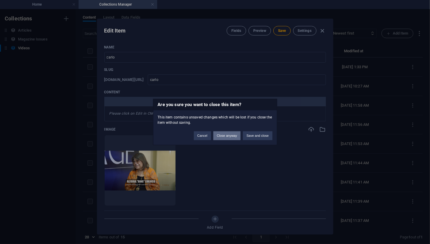
click at [230, 137] on button "Close anyway" at bounding box center [226, 136] width 27 height 9
type input "carlo"
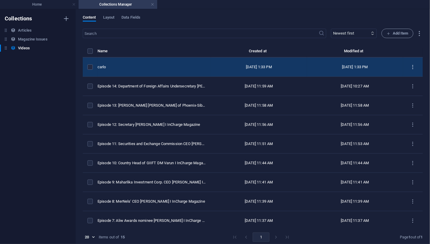
click at [411, 66] on icon "items list" at bounding box center [413, 67] width 6 height 6
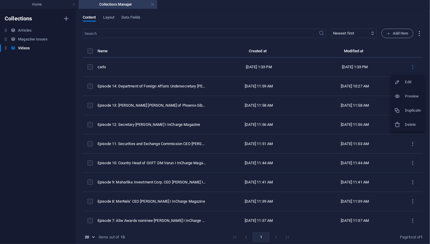
click at [407, 122] on h6 "Delete" at bounding box center [413, 124] width 16 height 7
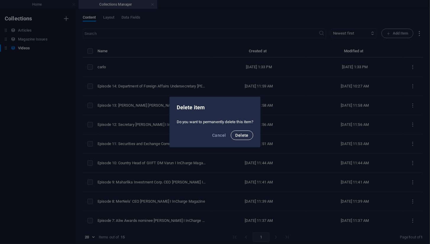
click at [244, 137] on span "Delete" at bounding box center [242, 135] width 13 height 5
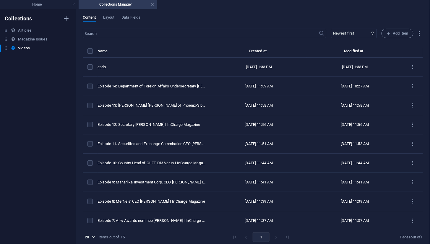
click at [30, 9] on div "Collections Articles Articles Magazine Issues Magazine Issues Videos Videos" at bounding box center [38, 126] width 76 height 235
click at [31, 9] on div "Collections Articles Articles Magazine Issues Magazine Issues Videos Videos" at bounding box center [38, 126] width 76 height 235
click at [31, 8] on li "Home" at bounding box center [39, 4] width 79 height 9
